Goal: Information Seeking & Learning: Learn about a topic

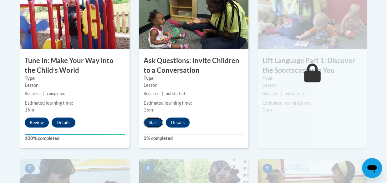
click at [156, 119] on button "Start" at bounding box center [152, 123] width 19 height 10
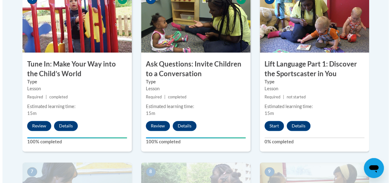
scroll to position [387, 0]
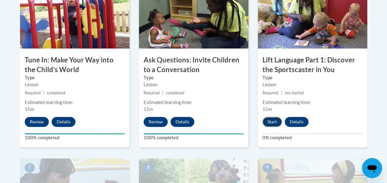
click at [271, 124] on button "Start" at bounding box center [271, 122] width 19 height 10
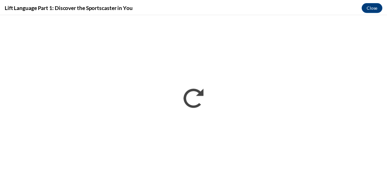
scroll to position [0, 0]
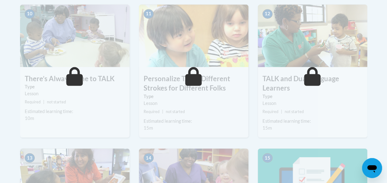
scroll to position [744, 0]
